Goal: Complete application form

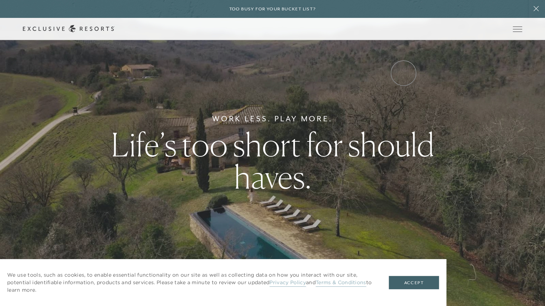
click at [0, 0] on link "Inquire now" at bounding box center [0, 0] width 0 height 0
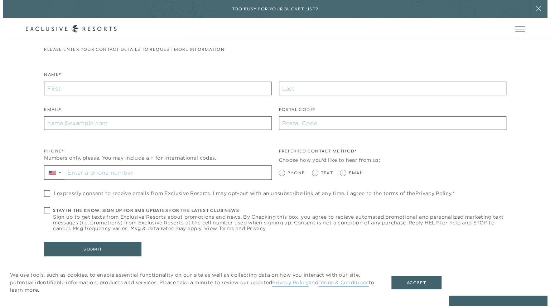
scroll to position [161, 0]
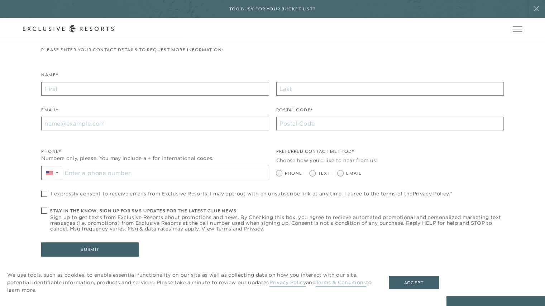
click at [282, 173] on span at bounding box center [280, 174] width 9 height 6
radio input "true"
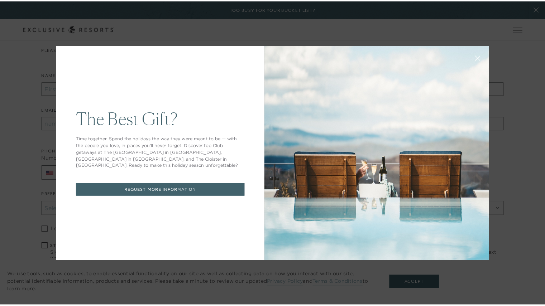
scroll to position [0, 0]
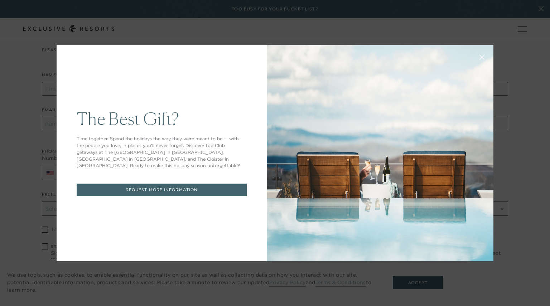
click at [481, 58] on icon at bounding box center [482, 57] width 5 height 5
